Goal: Task Accomplishment & Management: Use online tool/utility

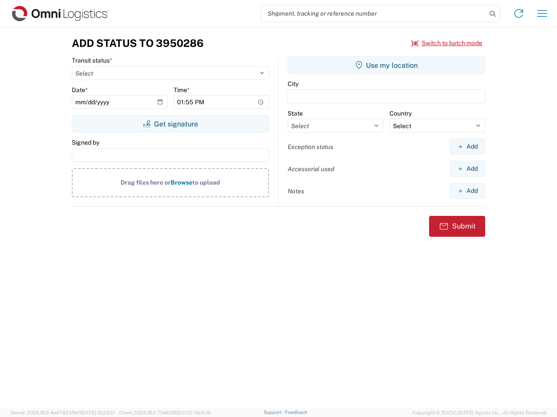
click at [374, 13] on input "search" at bounding box center [373, 13] width 225 height 17
click at [492, 14] on icon at bounding box center [492, 14] width 12 height 12
click at [518, 13] on icon at bounding box center [518, 14] width 14 height 14
click at [542, 13] on icon "button" at bounding box center [542, 13] width 10 height 7
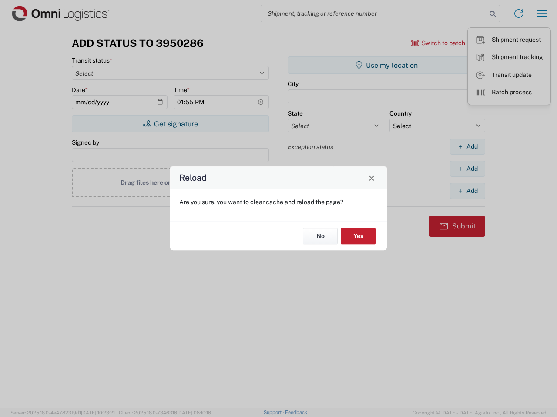
click at [170, 124] on div "Reload Are you sure, you want to clear cache and reload the page? No Yes" at bounding box center [278, 208] width 557 height 417
click at [386, 65] on div "Reload Are you sure, you want to clear cache and reload the page? No Yes" at bounding box center [278, 208] width 557 height 417
click at [467, 147] on div "Reload Are you sure, you want to clear cache and reload the page? No Yes" at bounding box center [278, 208] width 557 height 417
click at [467, 169] on div "Reload Are you sure, you want to clear cache and reload the page? No Yes" at bounding box center [278, 208] width 557 height 417
click at [467, 191] on div "Reload Are you sure, you want to clear cache and reload the page? No Yes" at bounding box center [278, 208] width 557 height 417
